Goal: Task Accomplishment & Management: Manage account settings

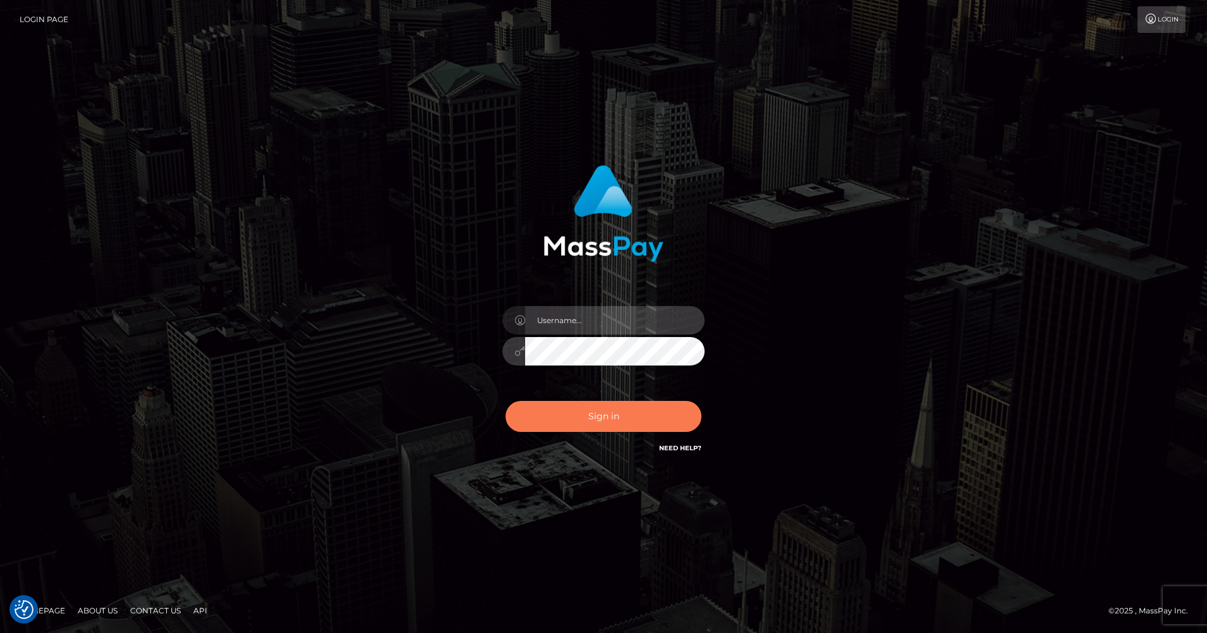
type input "[PERSON_NAME].bulbulia"
click at [657, 406] on button "Sign in" at bounding box center [604, 416] width 196 height 31
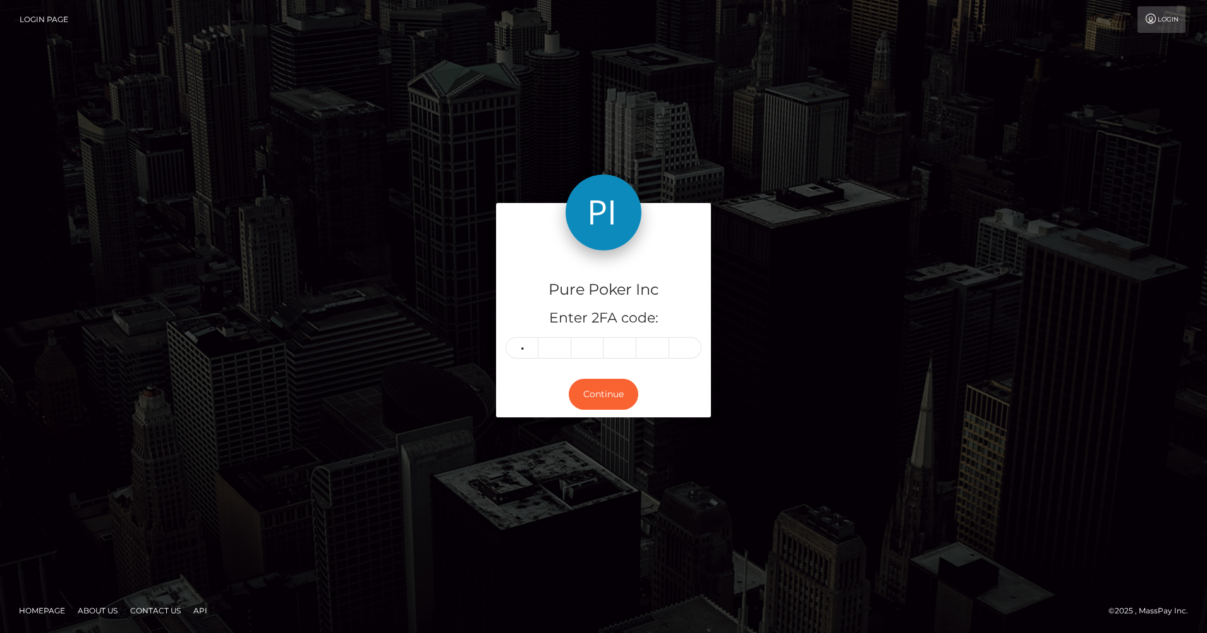
type input "7"
type input "2"
type input "1"
type input "0"
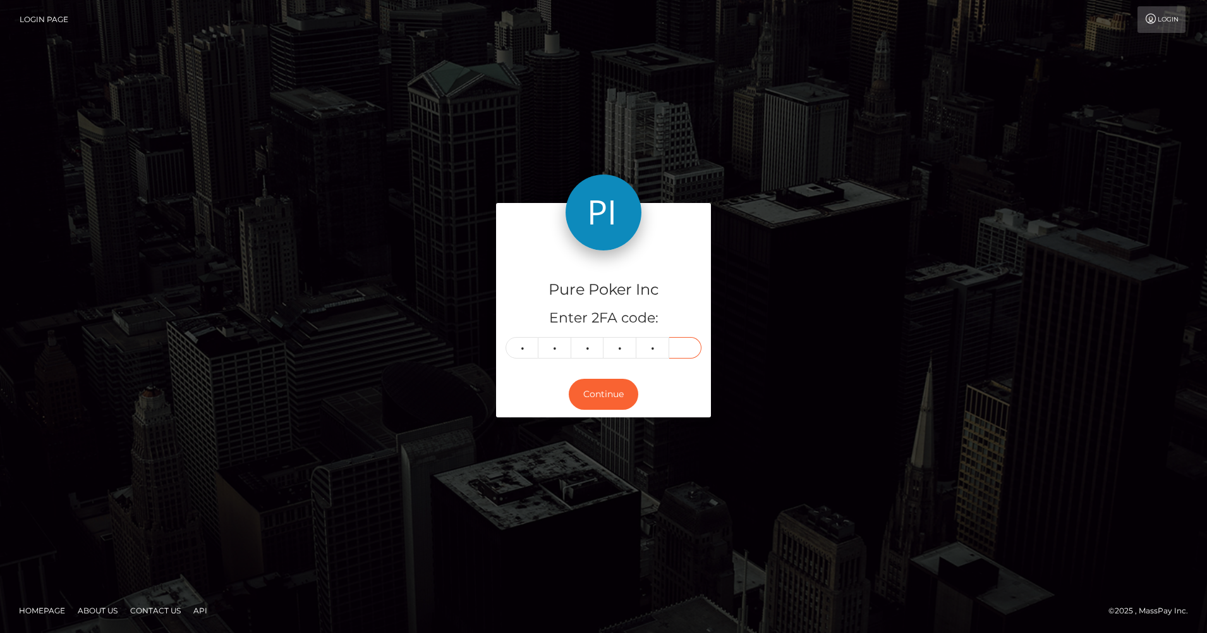
type input "7"
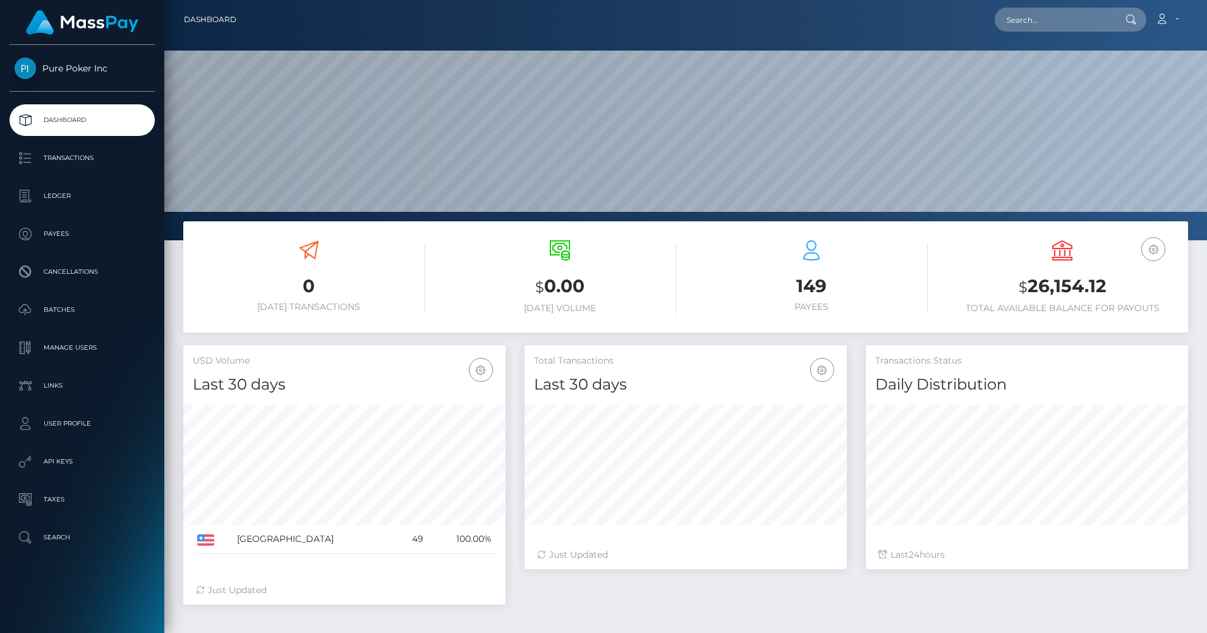
scroll to position [224, 322]
